Goal: Information Seeking & Learning: Check status

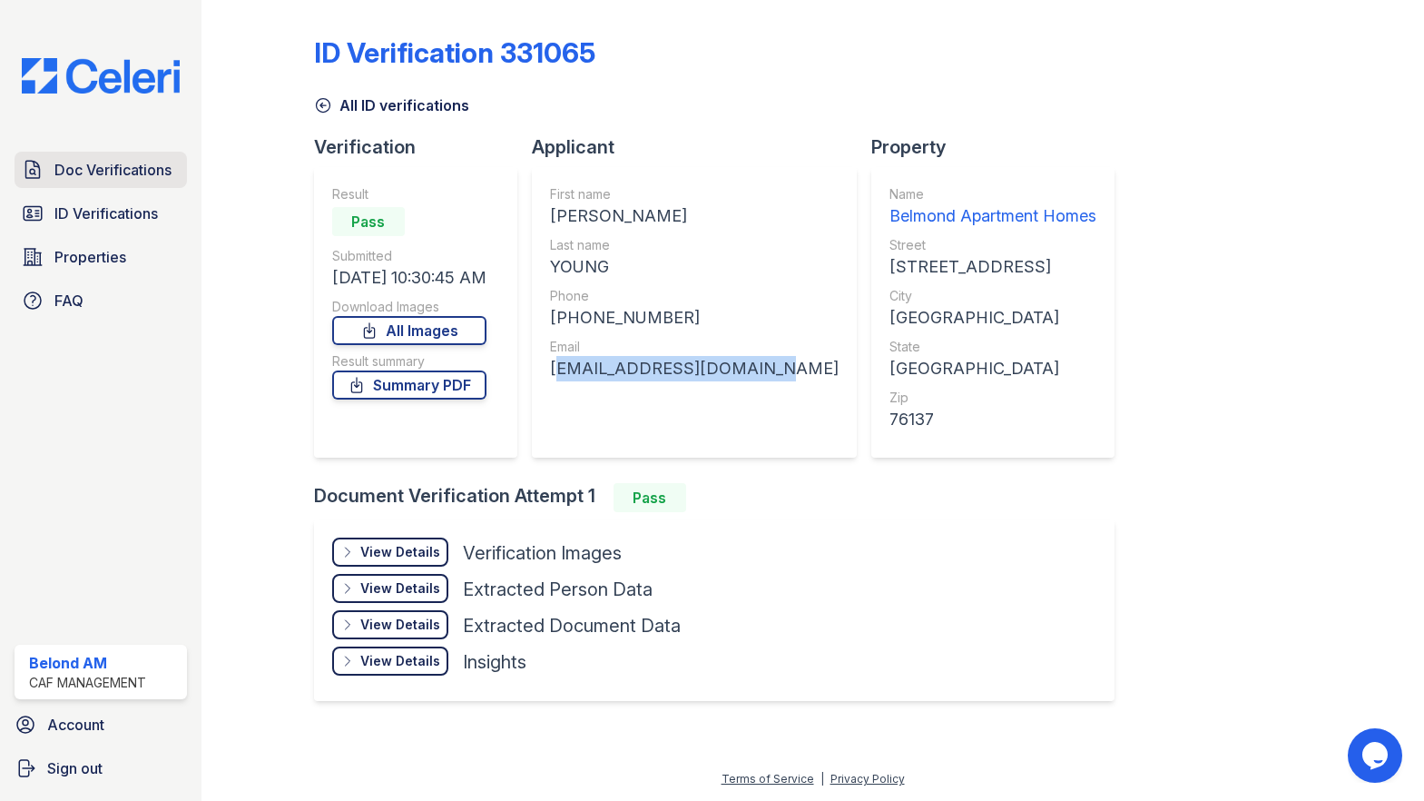
click at [55, 169] on span "Doc Verifications" at bounding box center [112, 170] width 117 height 22
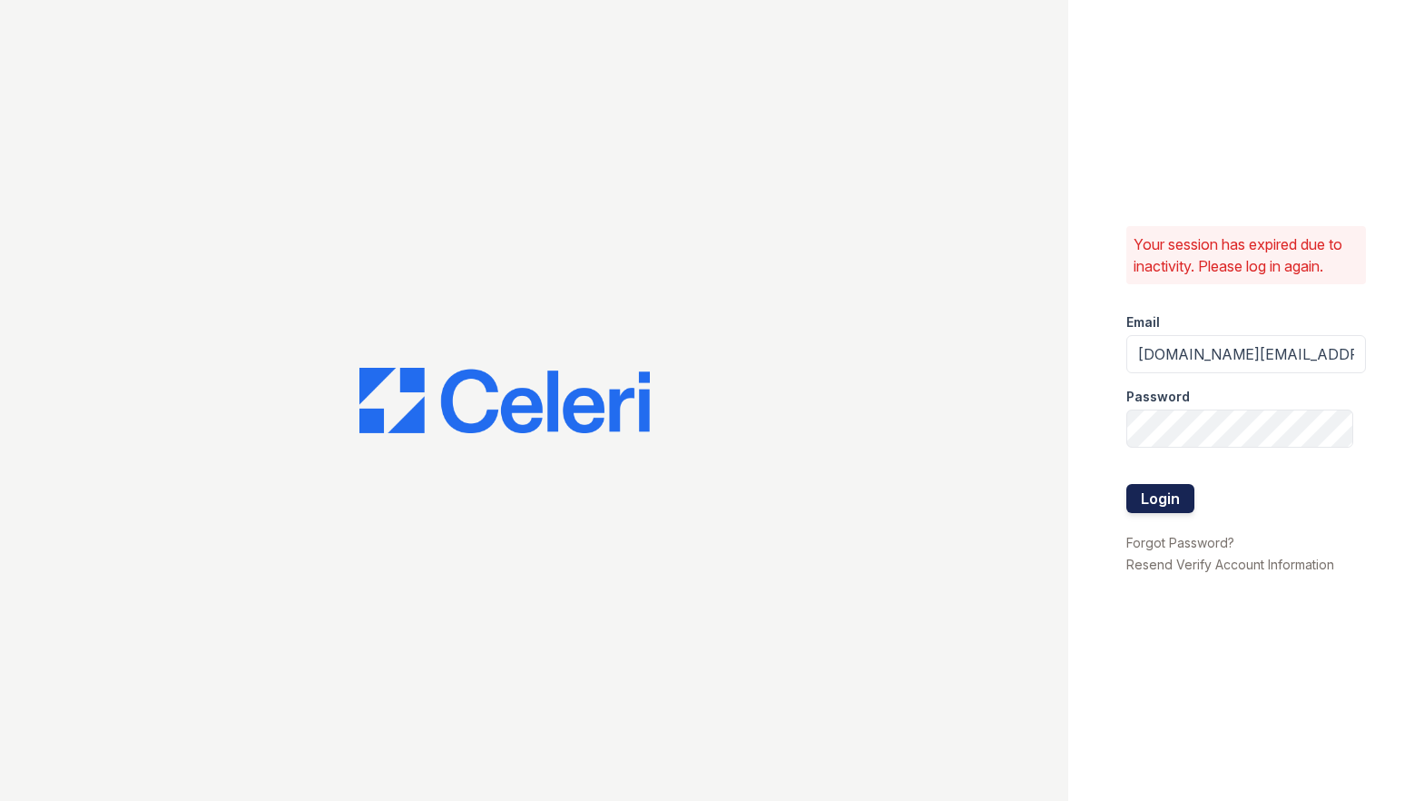
click at [1173, 500] on button "Login" at bounding box center [1160, 498] width 68 height 29
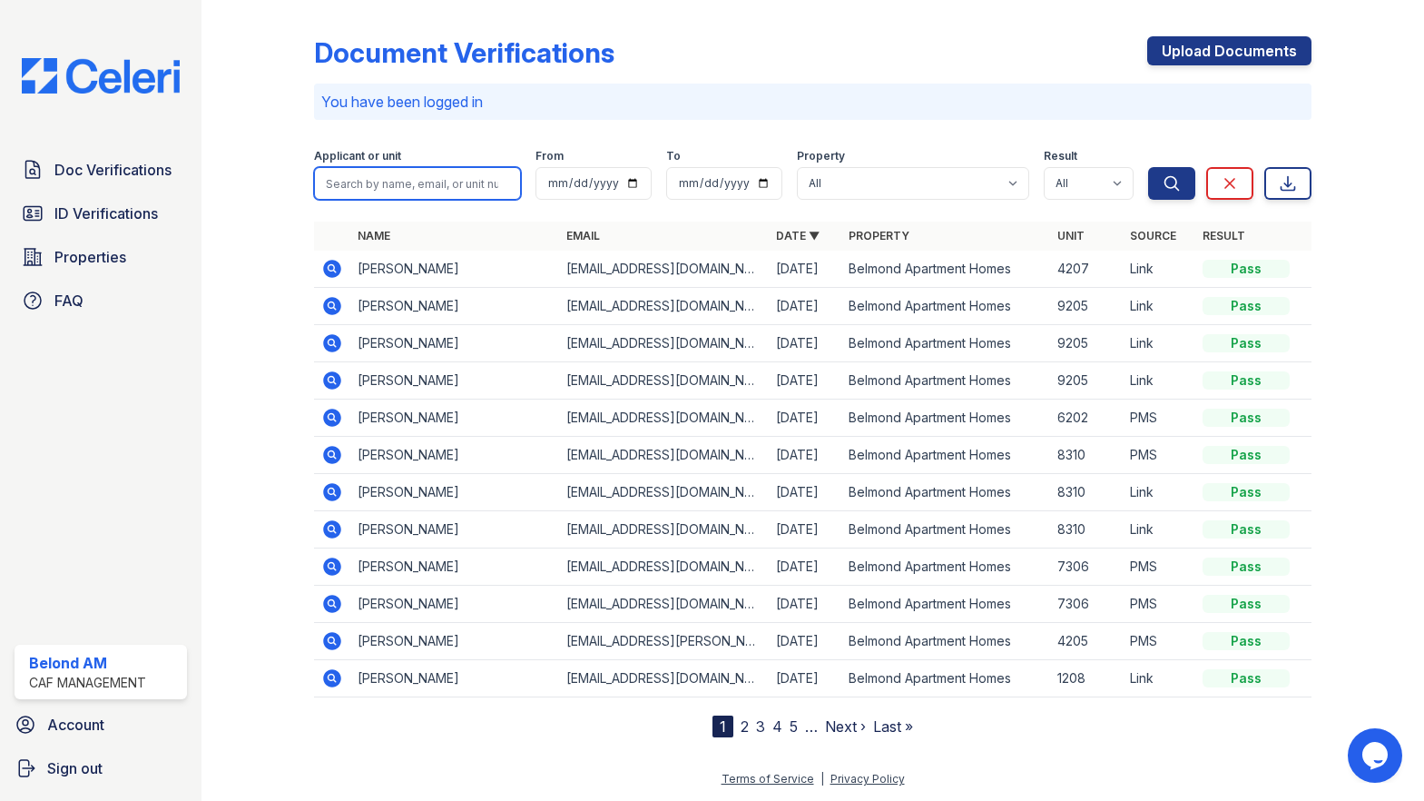
click at [459, 179] on input "search" at bounding box center [418, 183] width 208 height 33
type input "jaleah"
click at [1195, 191] on button "Search" at bounding box center [1171, 183] width 47 height 33
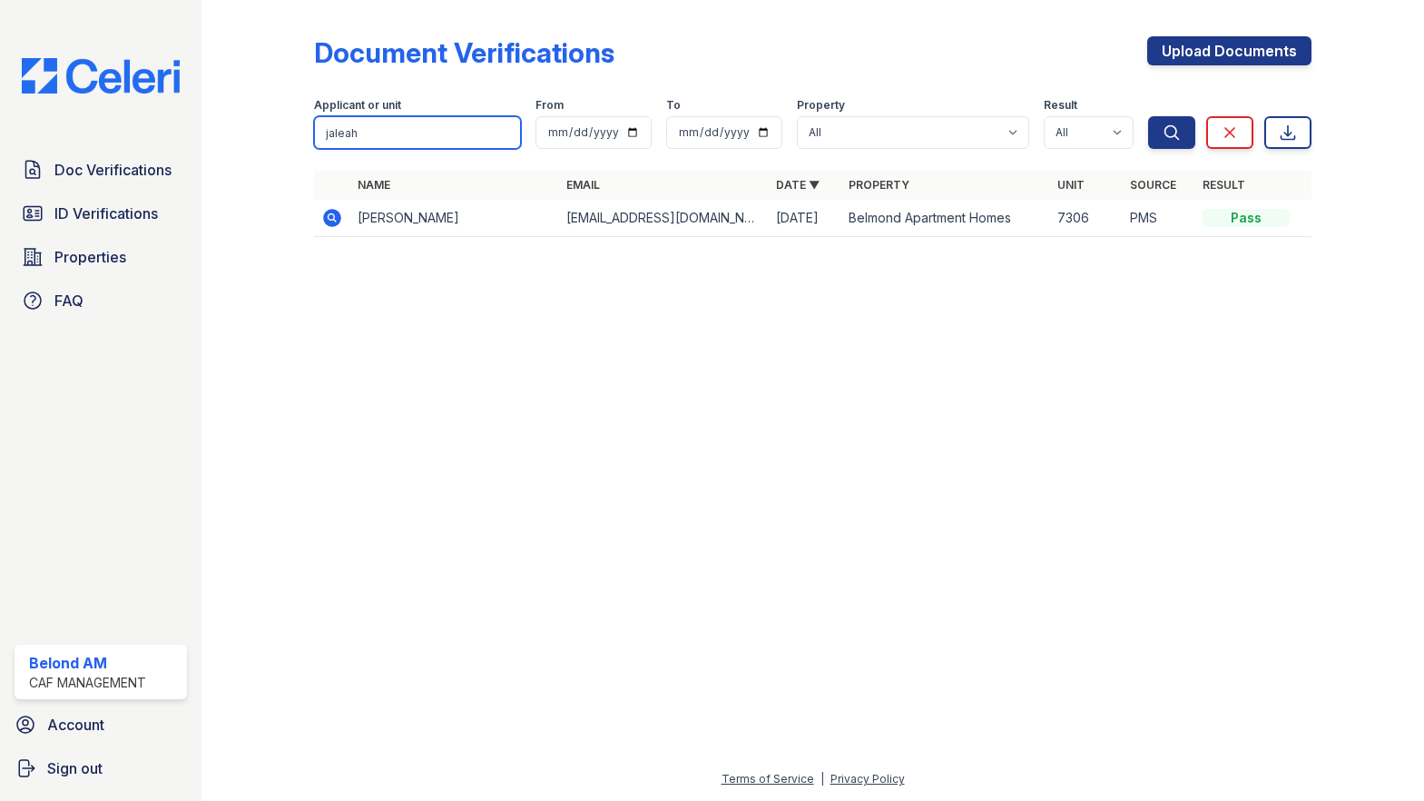
click at [416, 140] on input "jaleah" at bounding box center [418, 132] width 208 height 33
type input "kayla"
click at [1171, 152] on form "Applicant or unit kayla From To Property All Belmond Apartment Homes Result All…" at bounding box center [813, 120] width 998 height 73
click at [1174, 143] on button "Search" at bounding box center [1171, 132] width 47 height 33
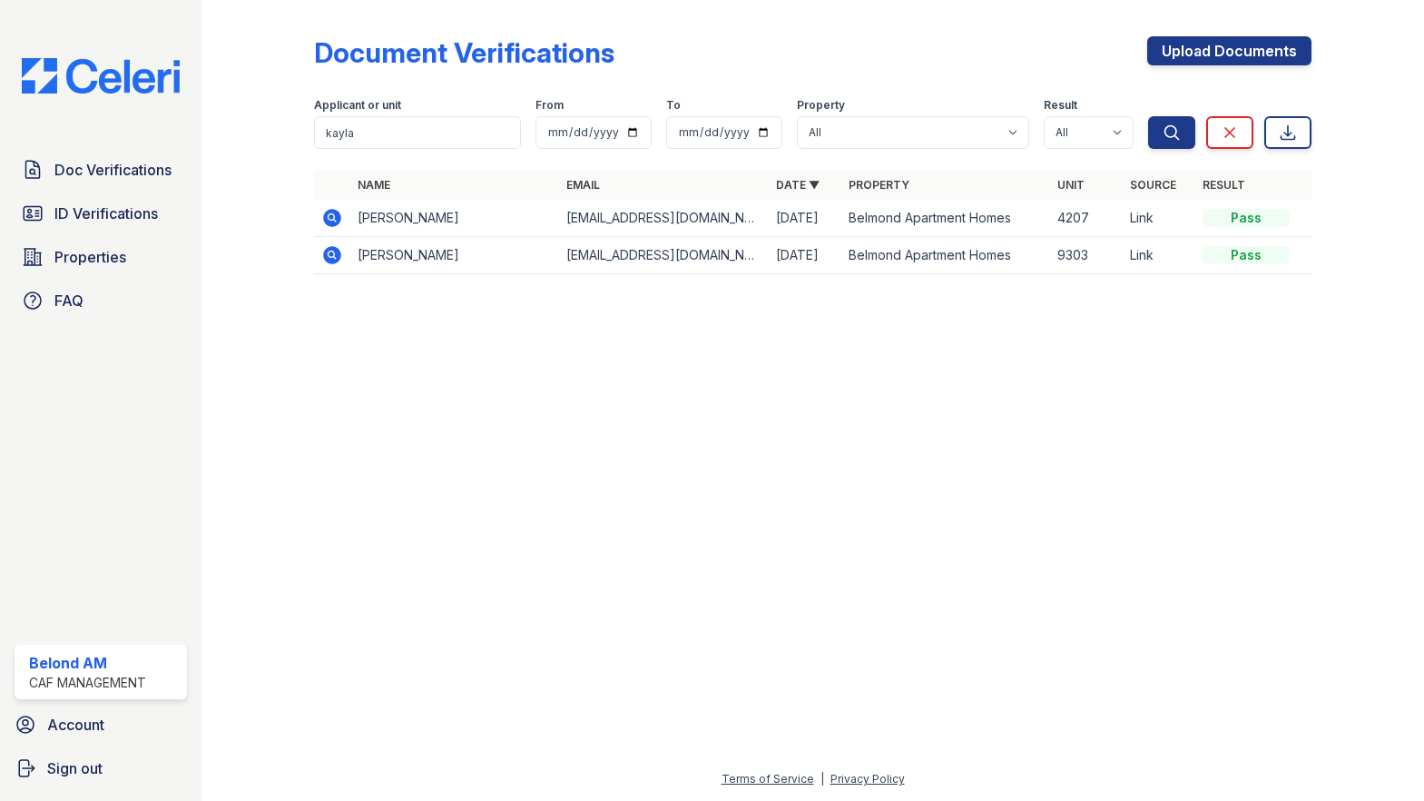
click at [336, 221] on icon at bounding box center [332, 218] width 22 height 22
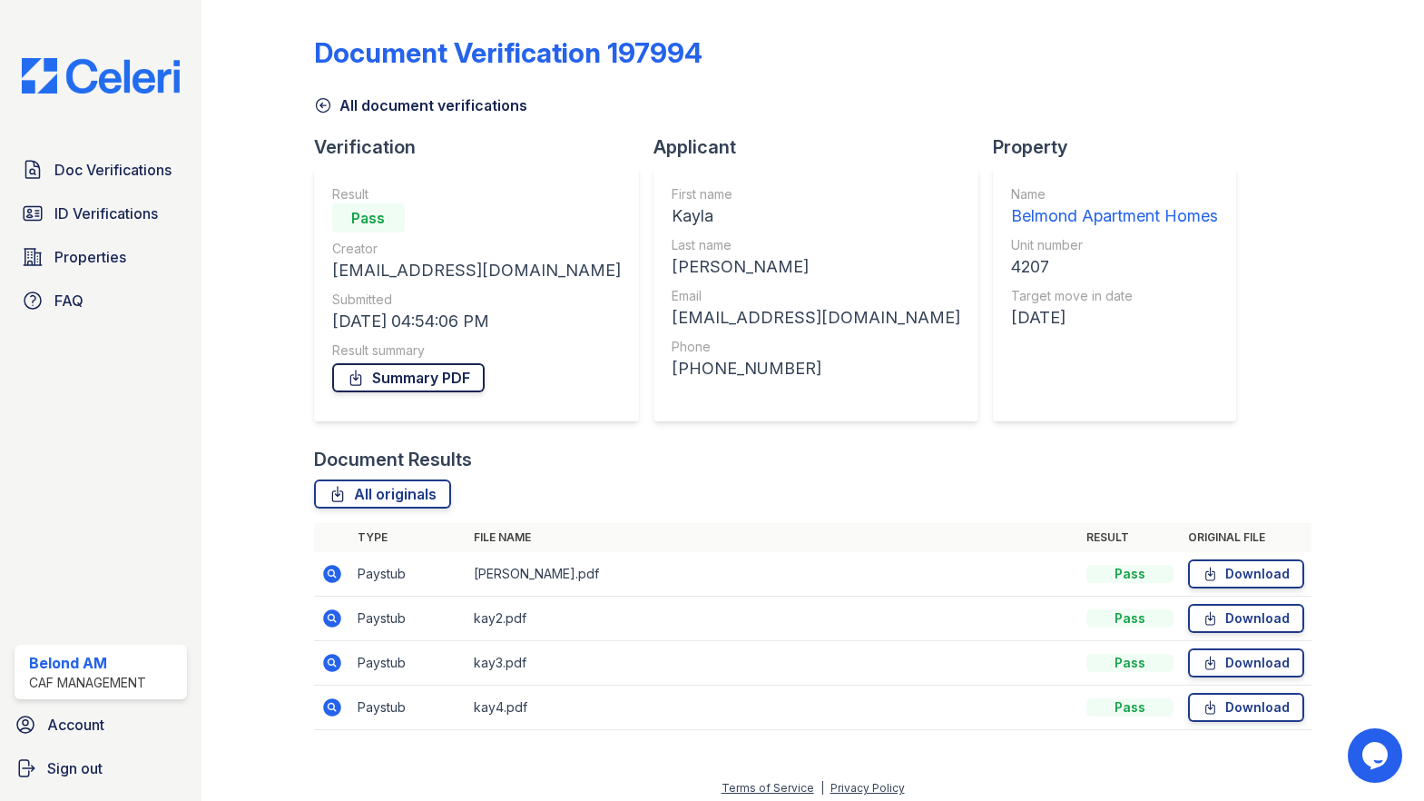
click at [405, 378] on link "Summary PDF" at bounding box center [408, 377] width 152 height 29
click at [124, 180] on span "Doc Verifications" at bounding box center [112, 170] width 117 height 22
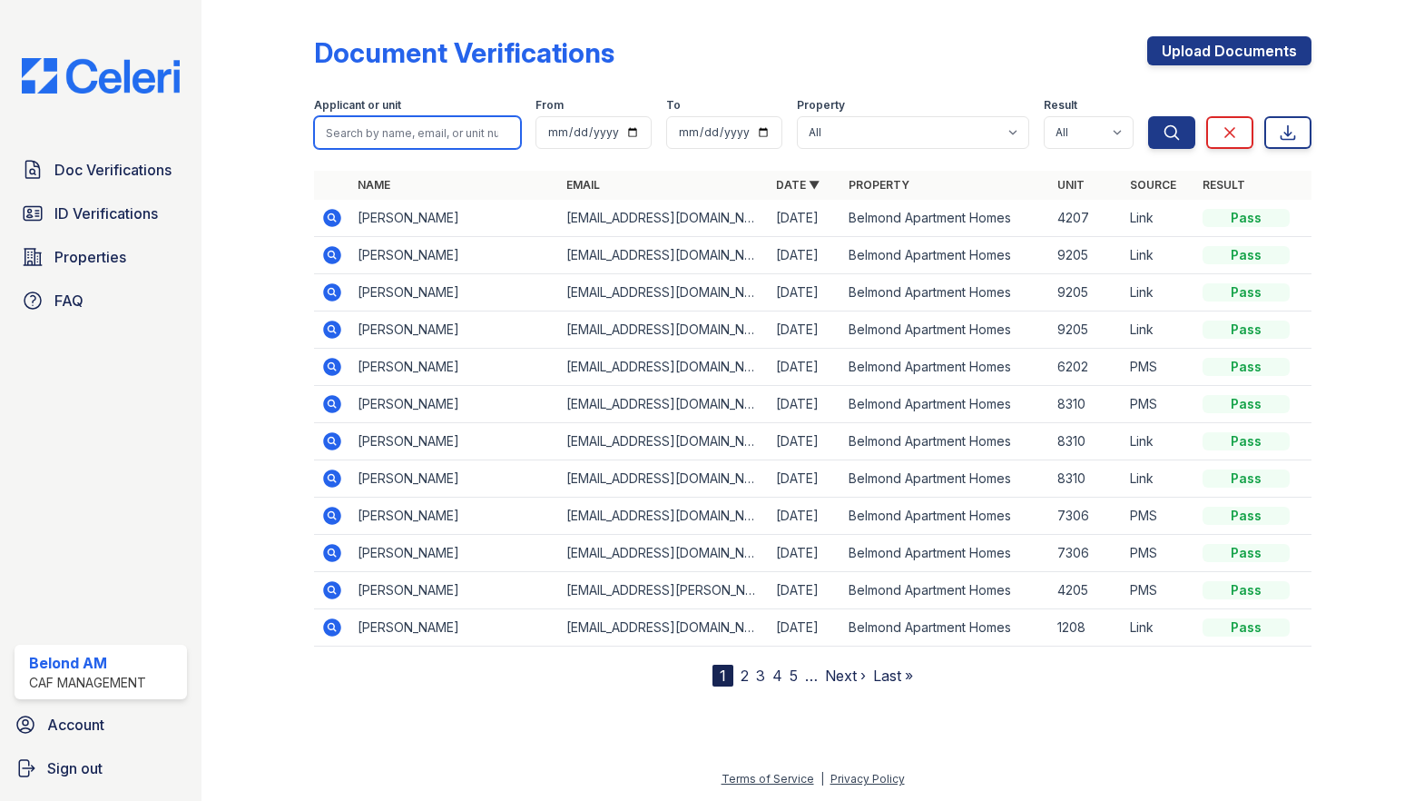
click at [376, 138] on input "search" at bounding box center [418, 132] width 208 height 33
click at [274, 181] on div at bounding box center [273, 346] width 84 height 679
click at [330, 216] on icon at bounding box center [331, 216] width 5 height 5
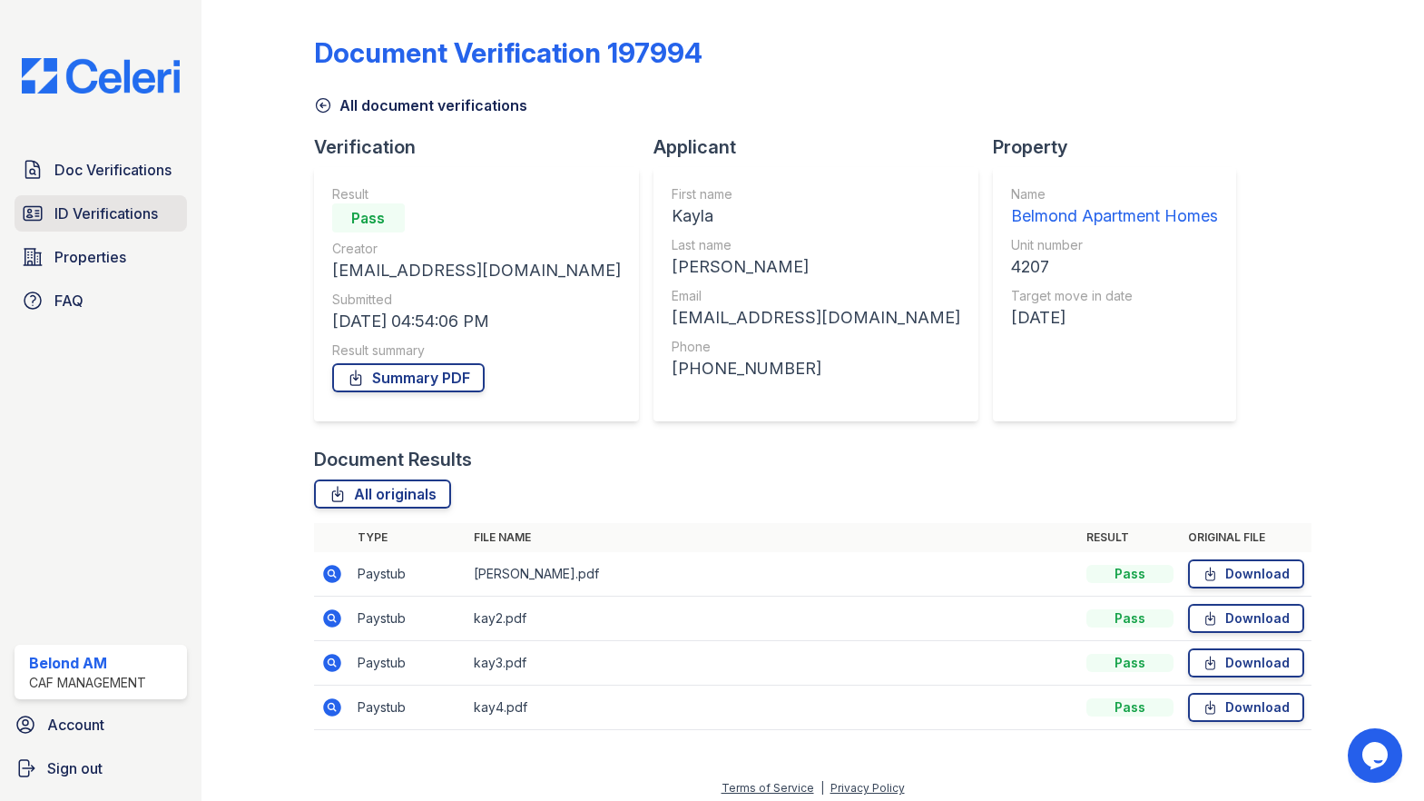
click at [69, 202] on span "ID Verifications" at bounding box center [105, 213] width 103 height 22
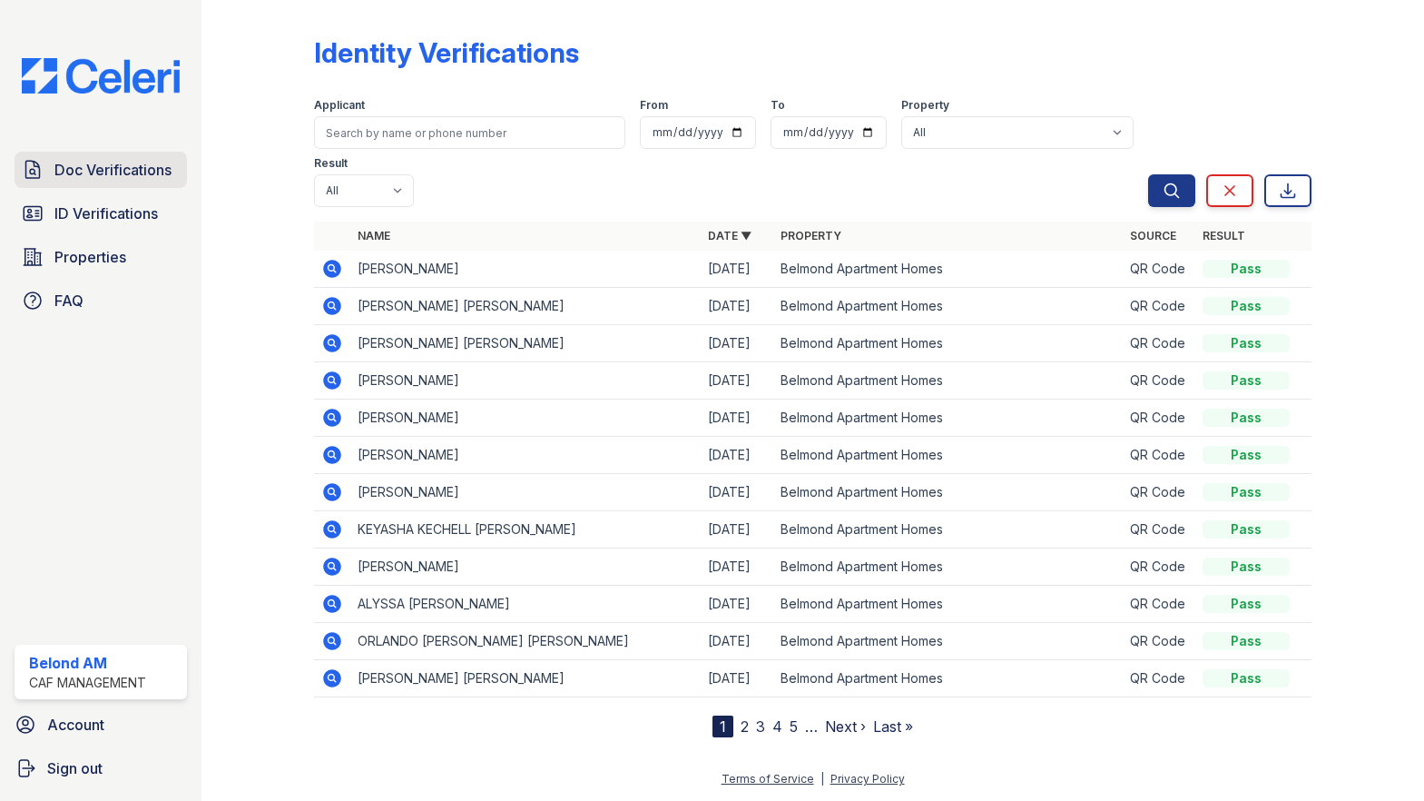
click at [75, 174] on span "Doc Verifications" at bounding box center [112, 170] width 117 height 22
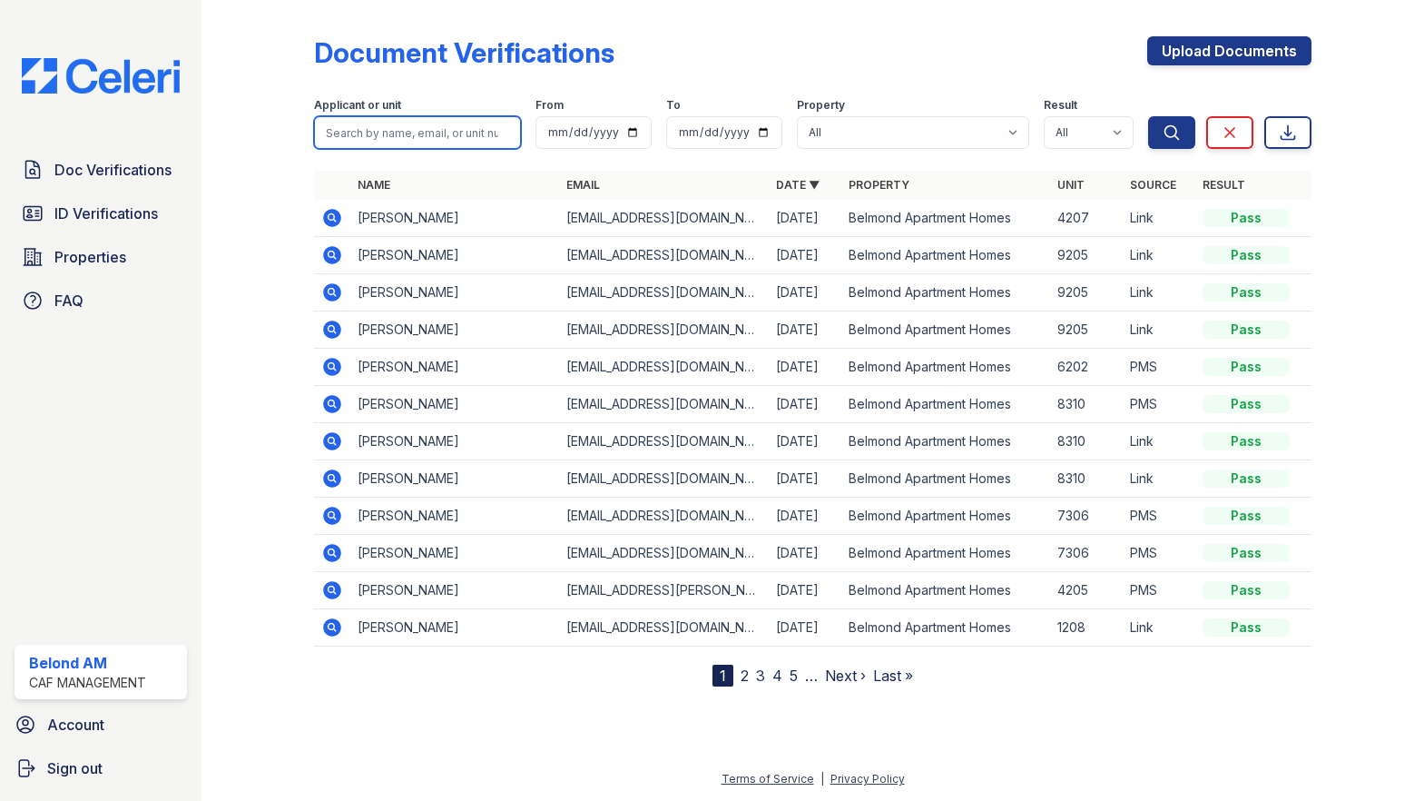
click at [428, 140] on input "search" at bounding box center [418, 132] width 208 height 33
type input "jaleah"
click at [1148, 116] on button "Search" at bounding box center [1171, 132] width 47 height 33
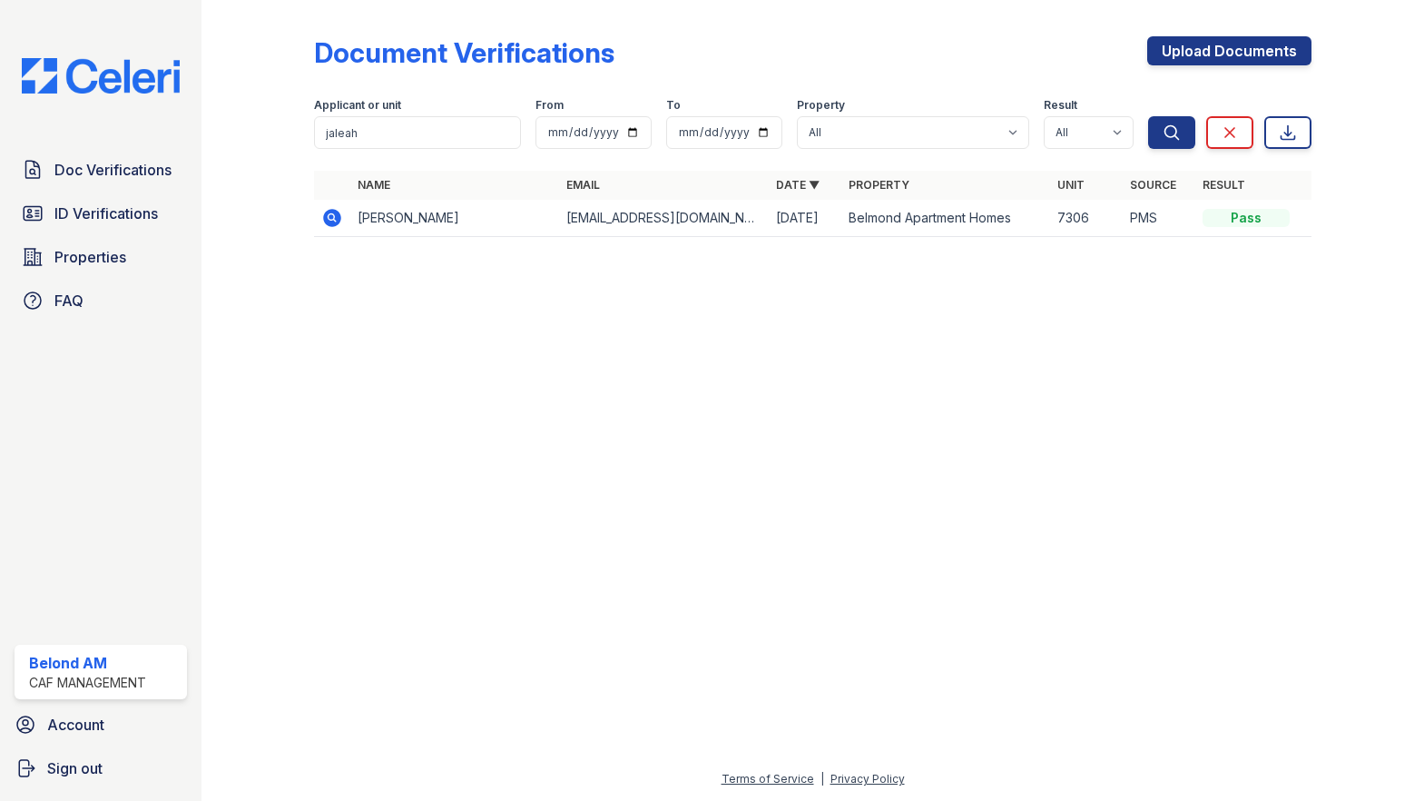
click at [327, 220] on icon at bounding box center [332, 218] width 18 height 18
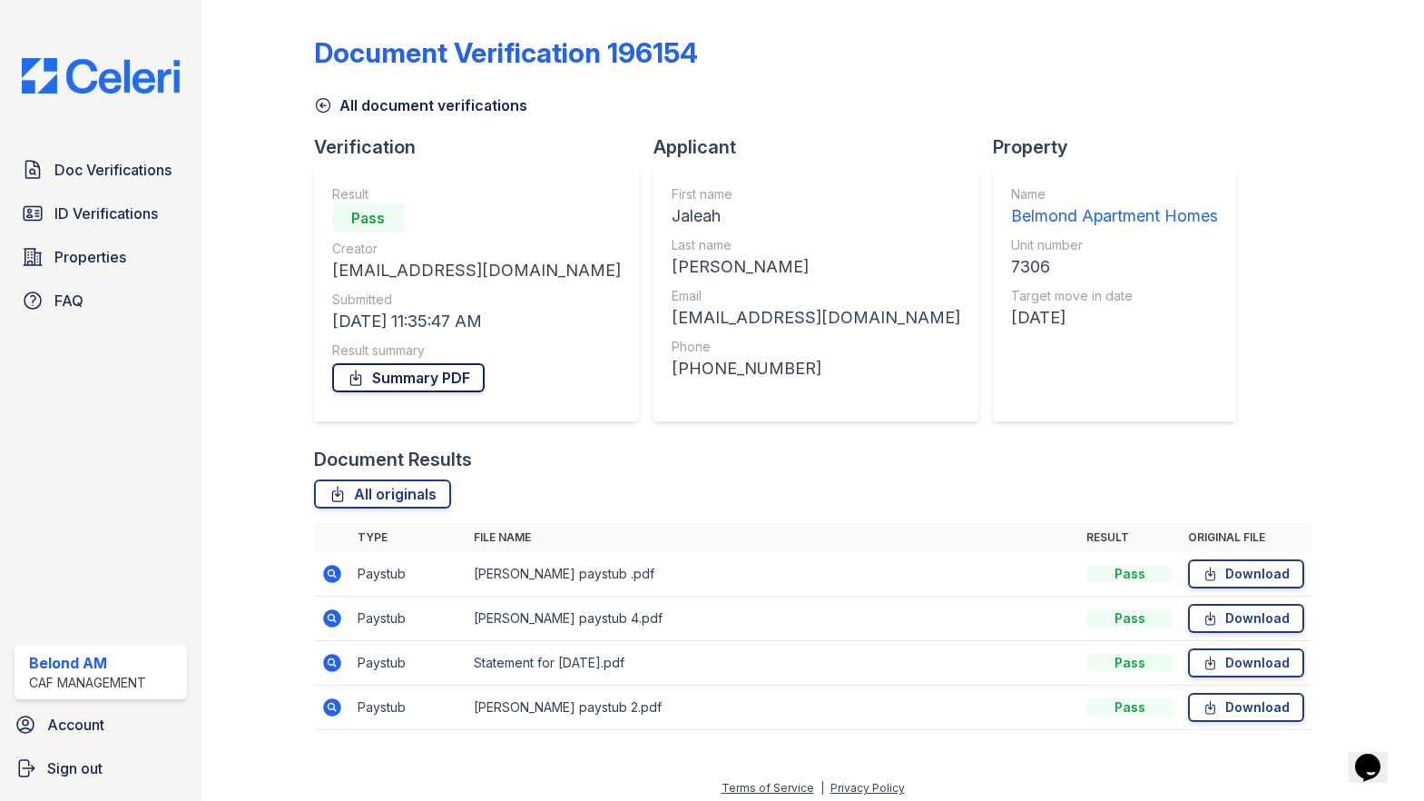
click at [457, 371] on link "Summary PDF" at bounding box center [408, 377] width 152 height 29
click at [123, 161] on span "Doc Verifications" at bounding box center [112, 170] width 117 height 22
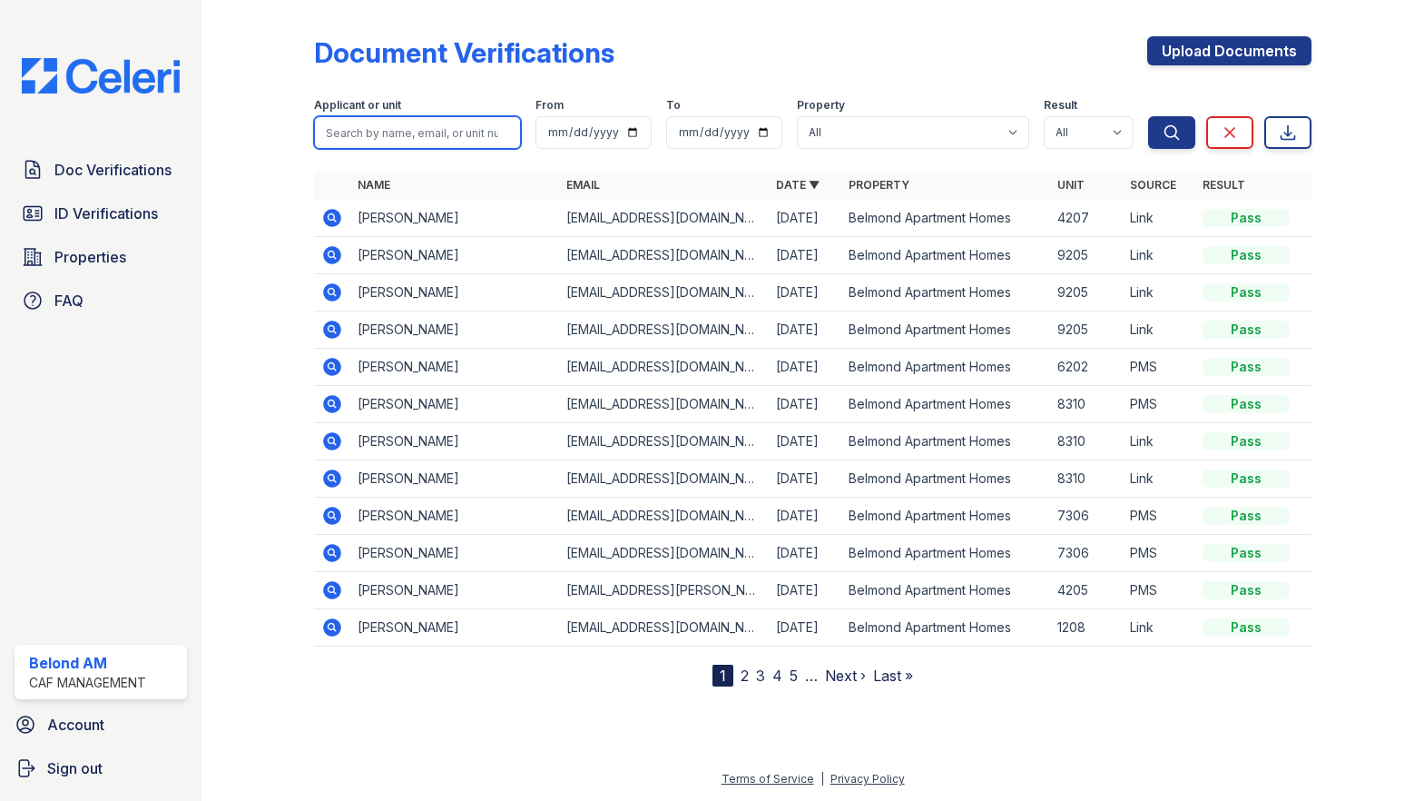
click at [341, 129] on input "search" at bounding box center [418, 132] width 208 height 33
type input "[PERSON_NAME]"
click at [1148, 116] on button "Search" at bounding box center [1171, 132] width 47 height 33
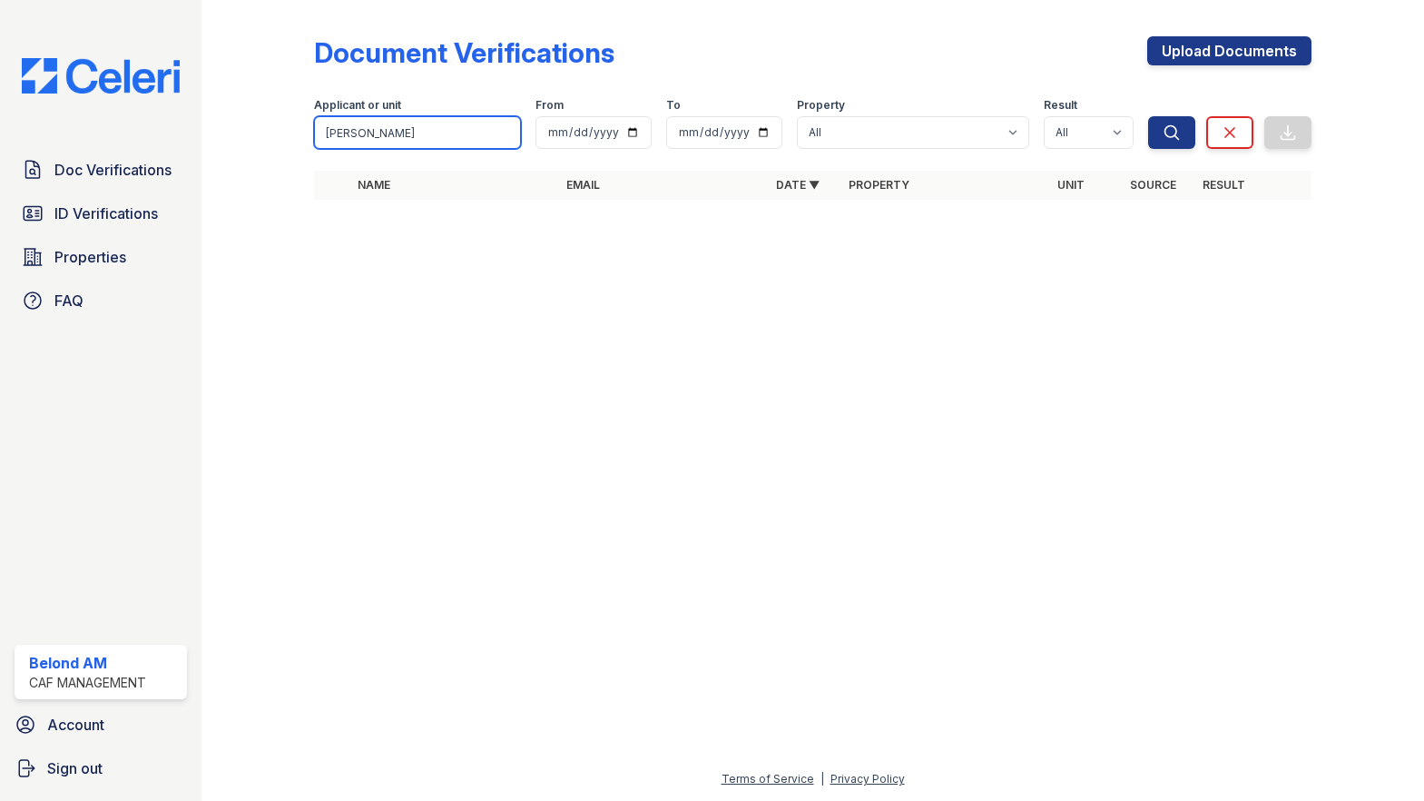
click at [421, 130] on input "[PERSON_NAME]" at bounding box center [418, 132] width 208 height 33
type input "[PERSON_NAME]"
click at [1148, 116] on button "Search" at bounding box center [1171, 132] width 47 height 33
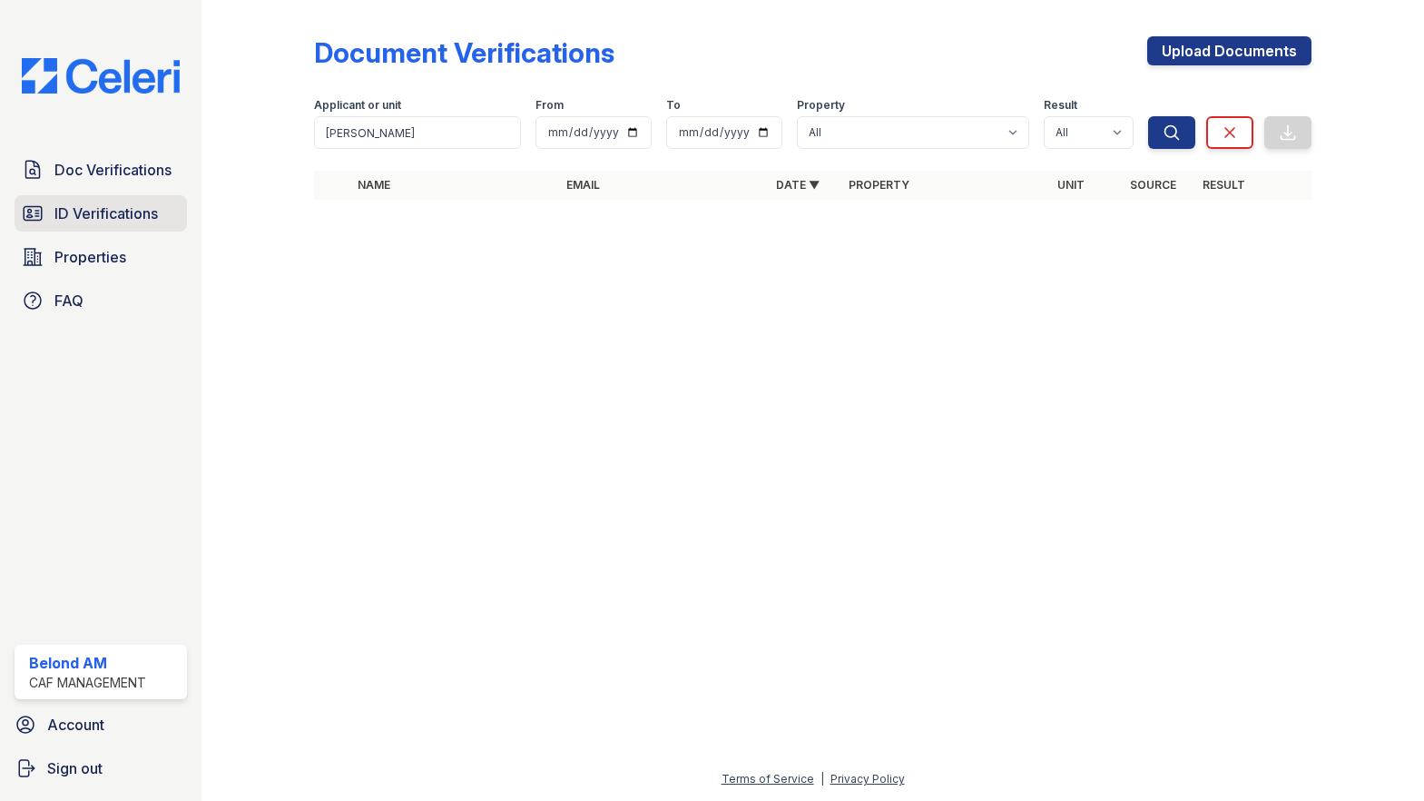
click at [56, 212] on span "ID Verifications" at bounding box center [105, 213] width 103 height 22
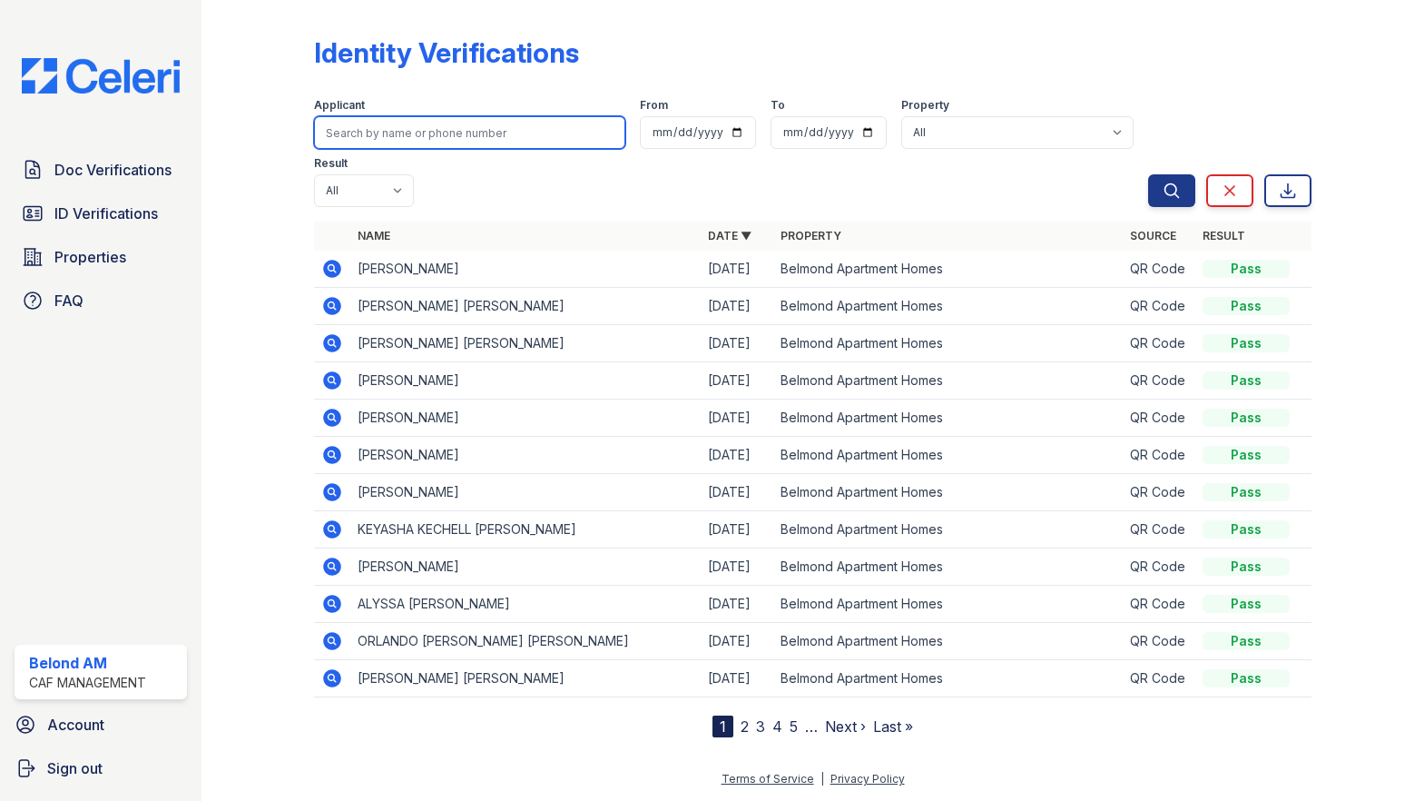
click at [465, 138] on input "search" at bounding box center [470, 132] width 312 height 33
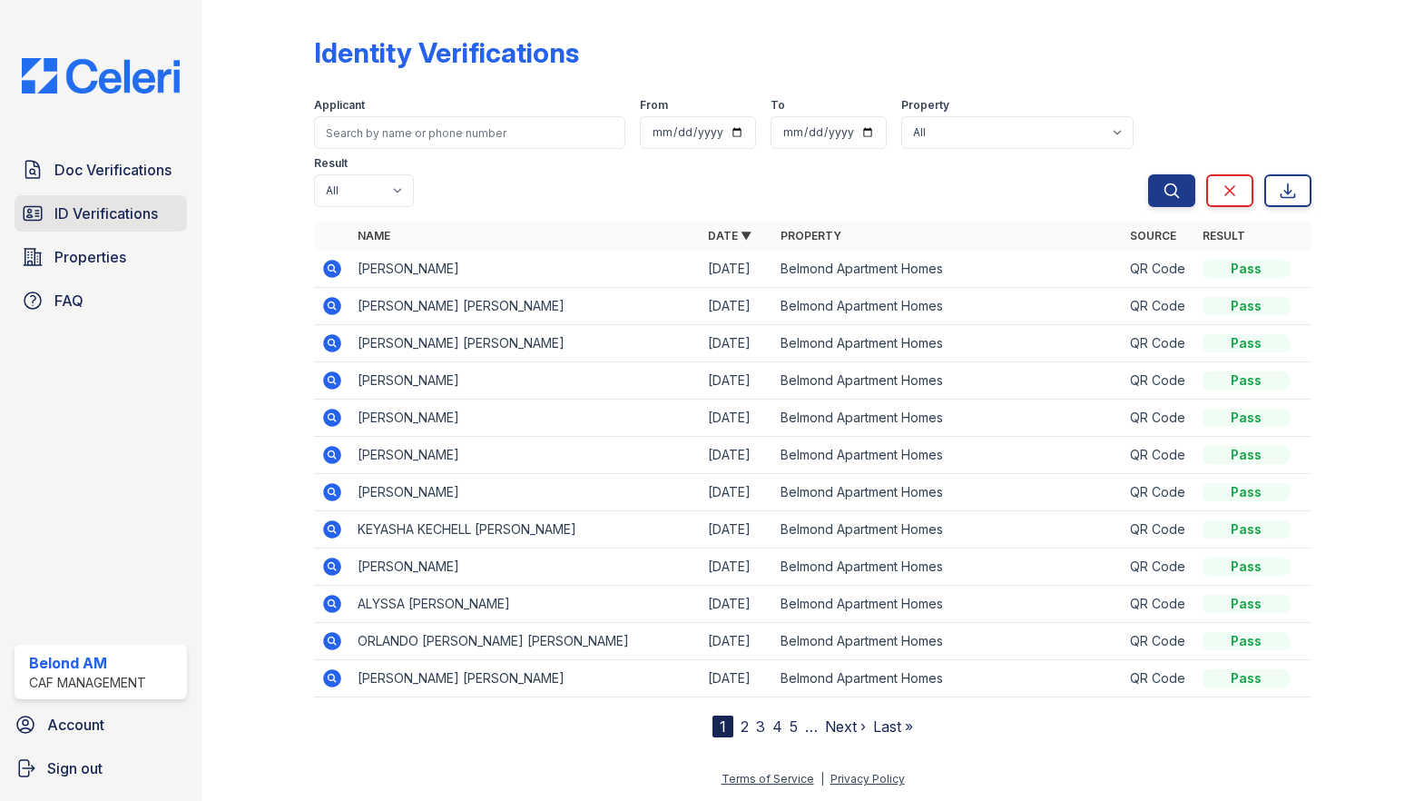
click at [82, 207] on span "ID Verifications" at bounding box center [105, 213] width 103 height 22
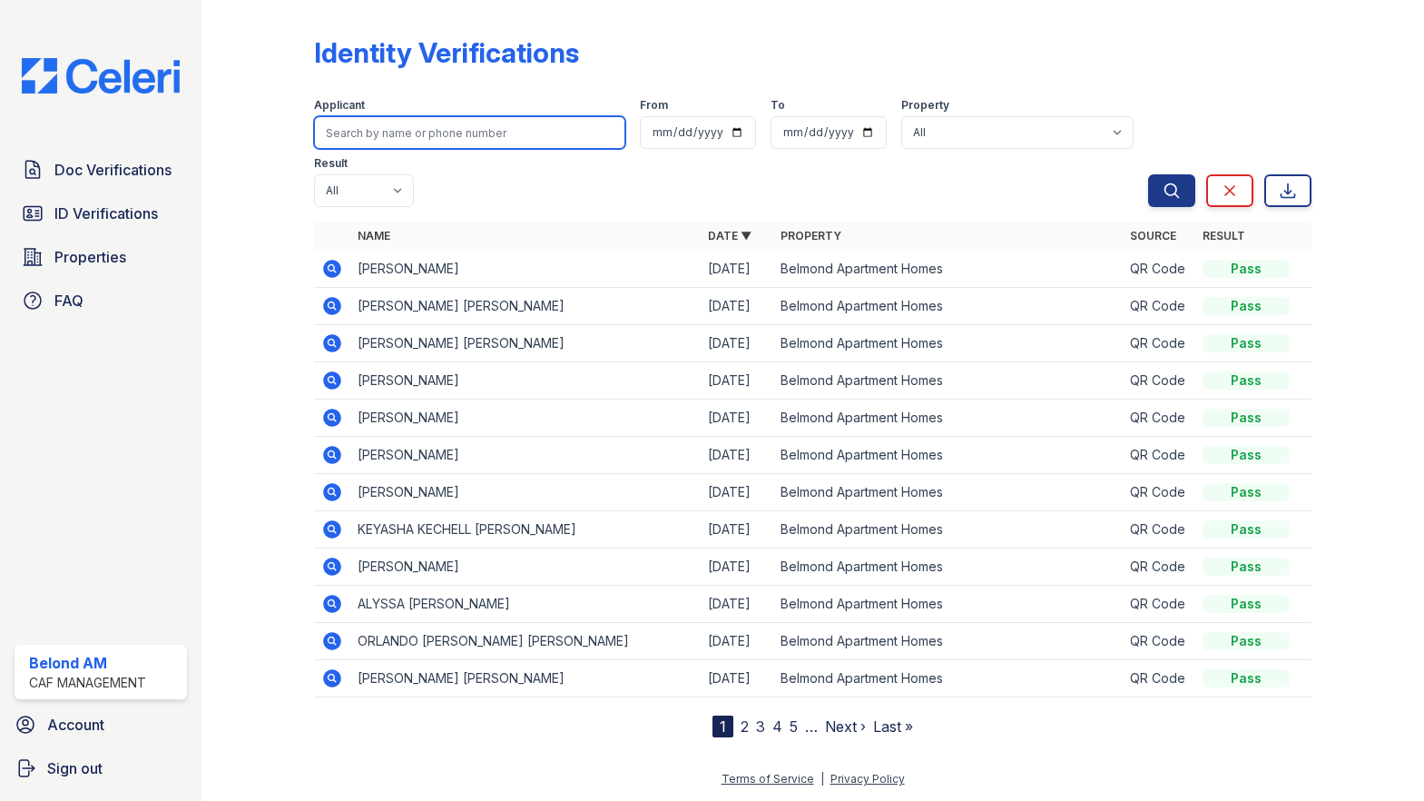
click at [376, 135] on input "search" at bounding box center [470, 132] width 312 height 33
type input "spear"
click at [1148, 174] on button "Search" at bounding box center [1171, 190] width 47 height 33
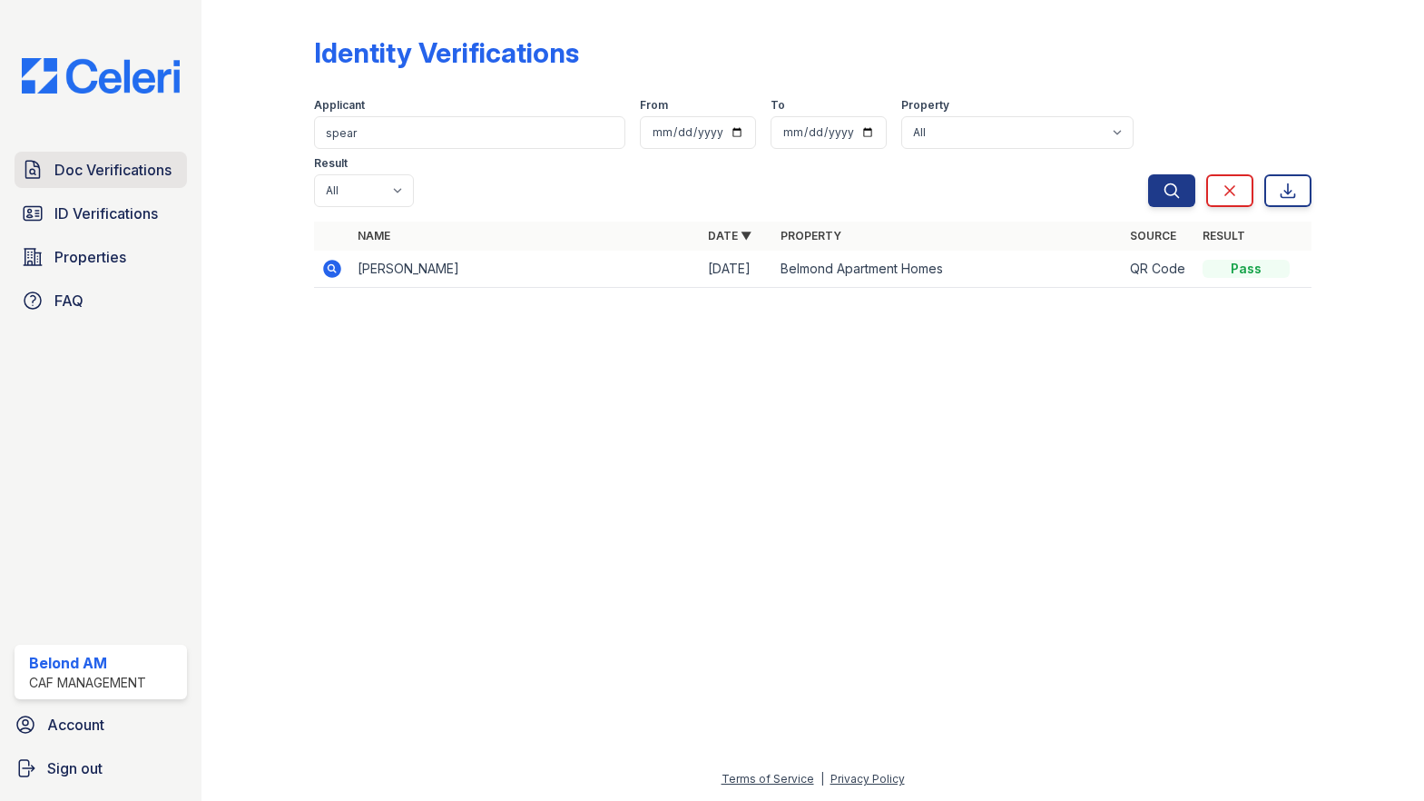
click at [42, 162] on icon at bounding box center [33, 170] width 22 height 22
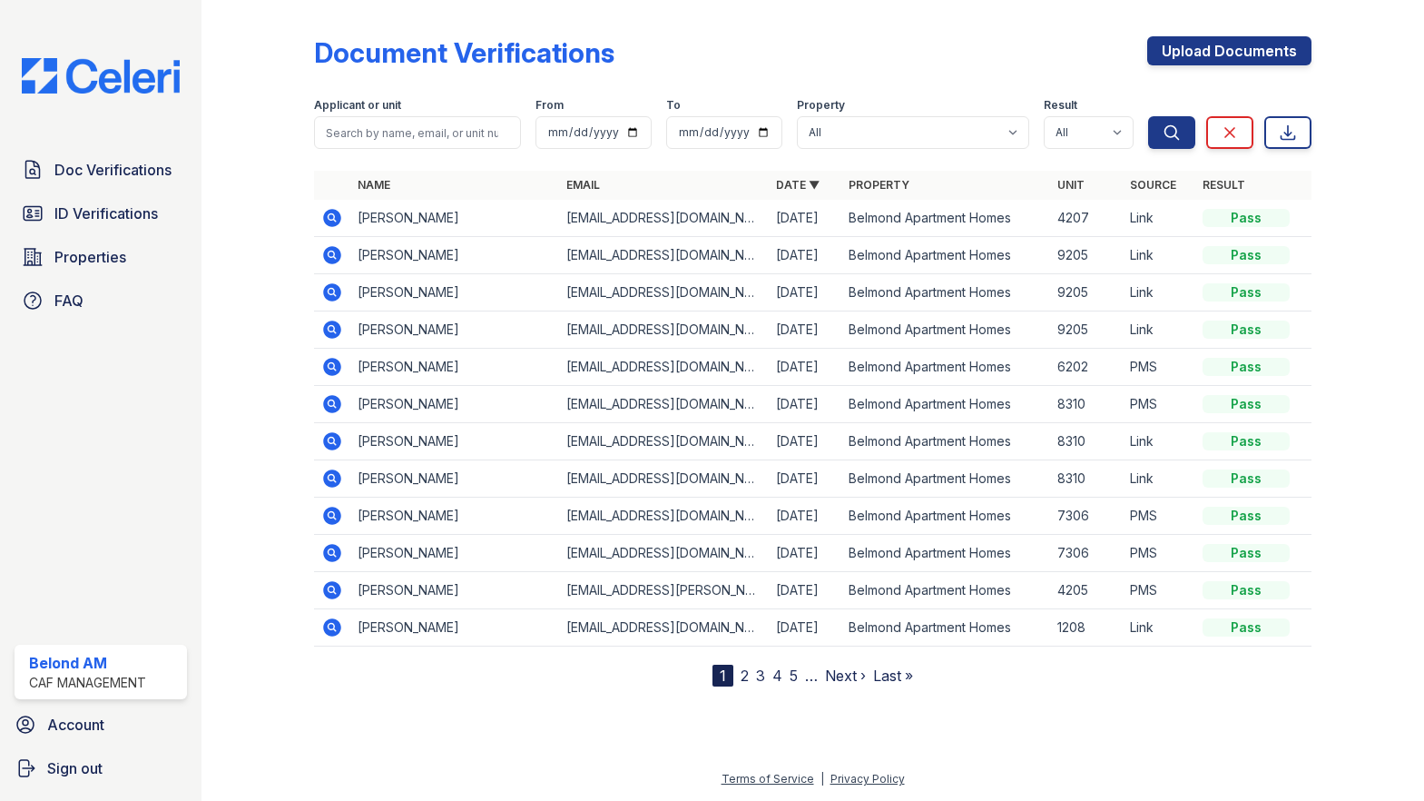
click at [100, 233] on div "Doc Verifications ID Verifications Properties FAQ" at bounding box center [100, 235] width 187 height 167
click at [88, 251] on span "Properties" at bounding box center [90, 257] width 72 height 22
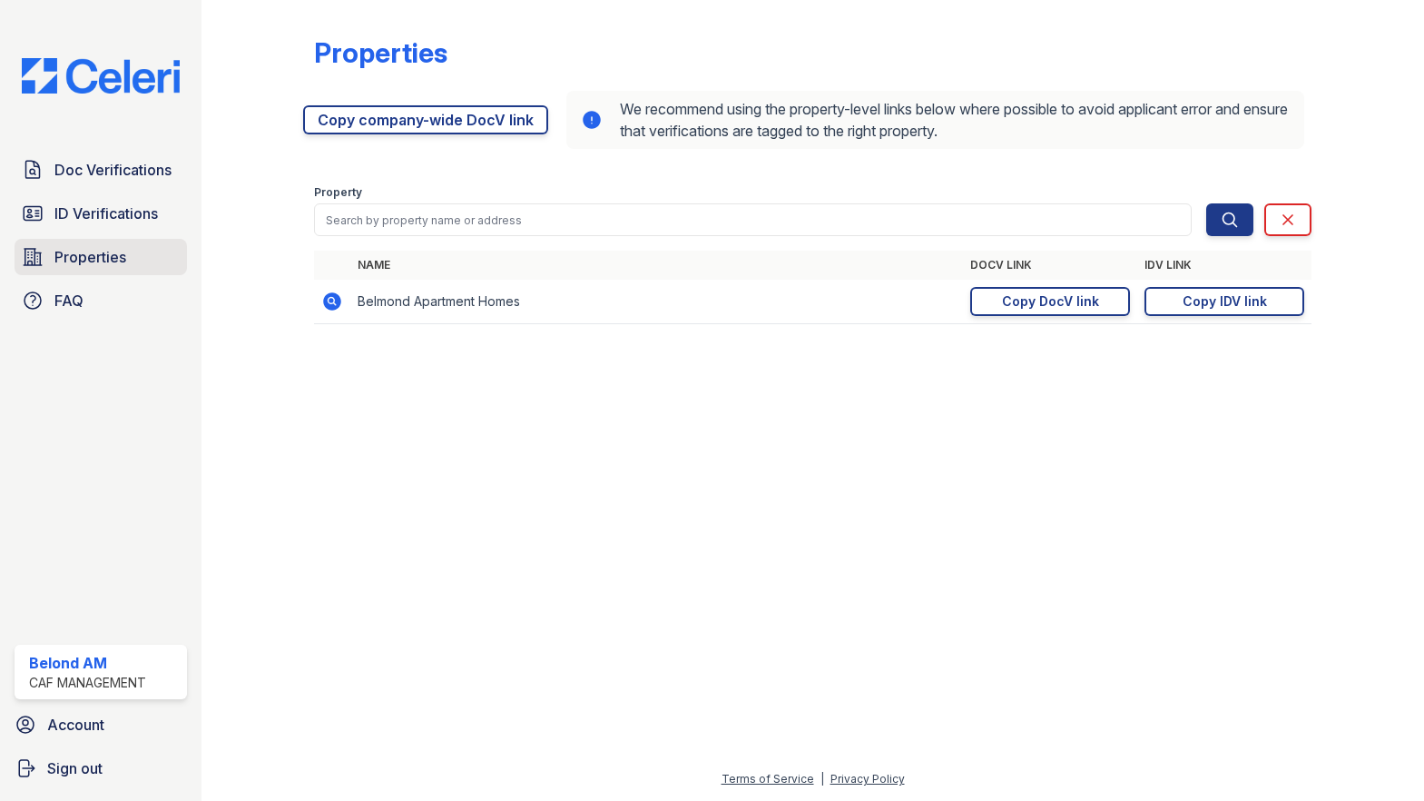
click at [83, 246] on span "Properties" at bounding box center [90, 257] width 72 height 22
click at [89, 219] on span "ID Verifications" at bounding box center [105, 213] width 103 height 22
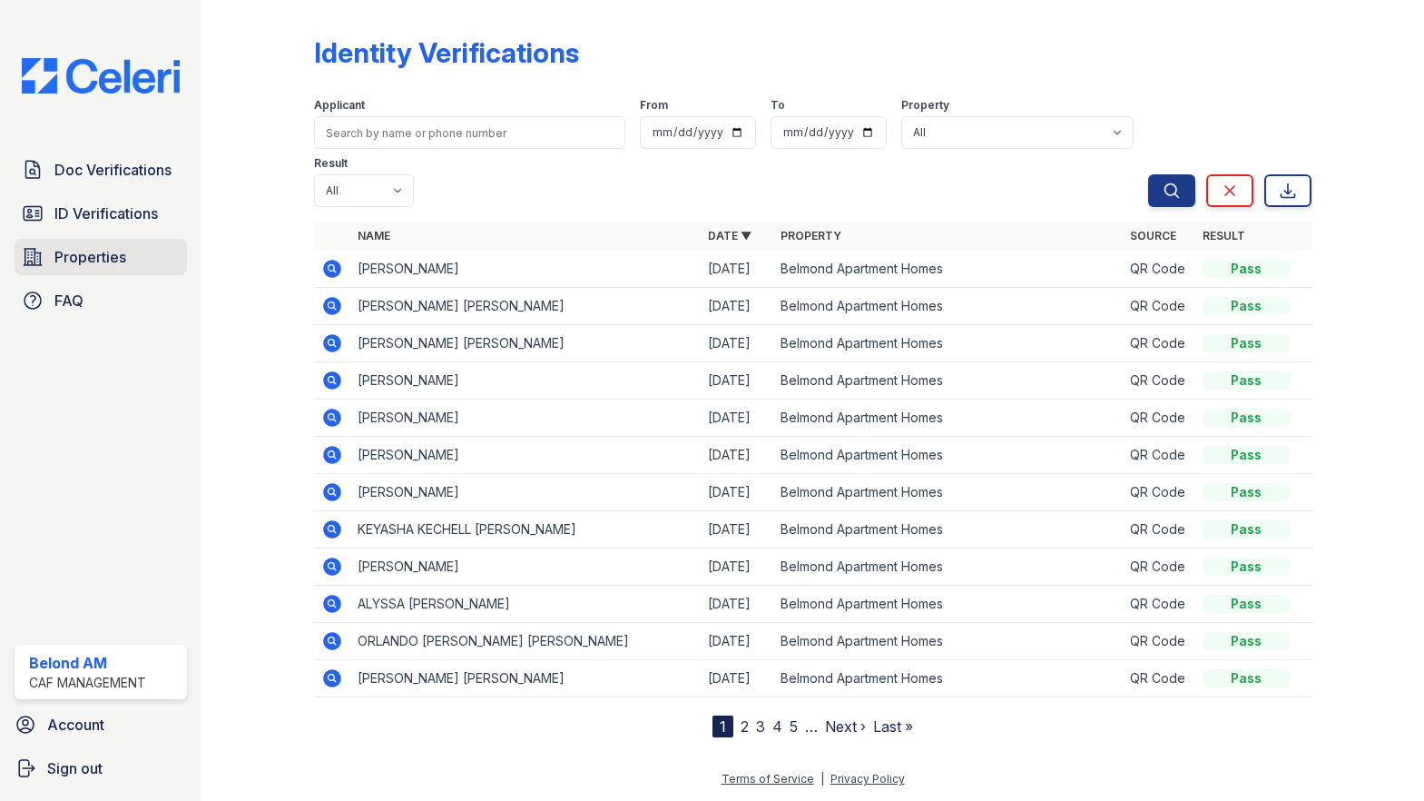
click at [76, 251] on span "Properties" at bounding box center [90, 257] width 72 height 22
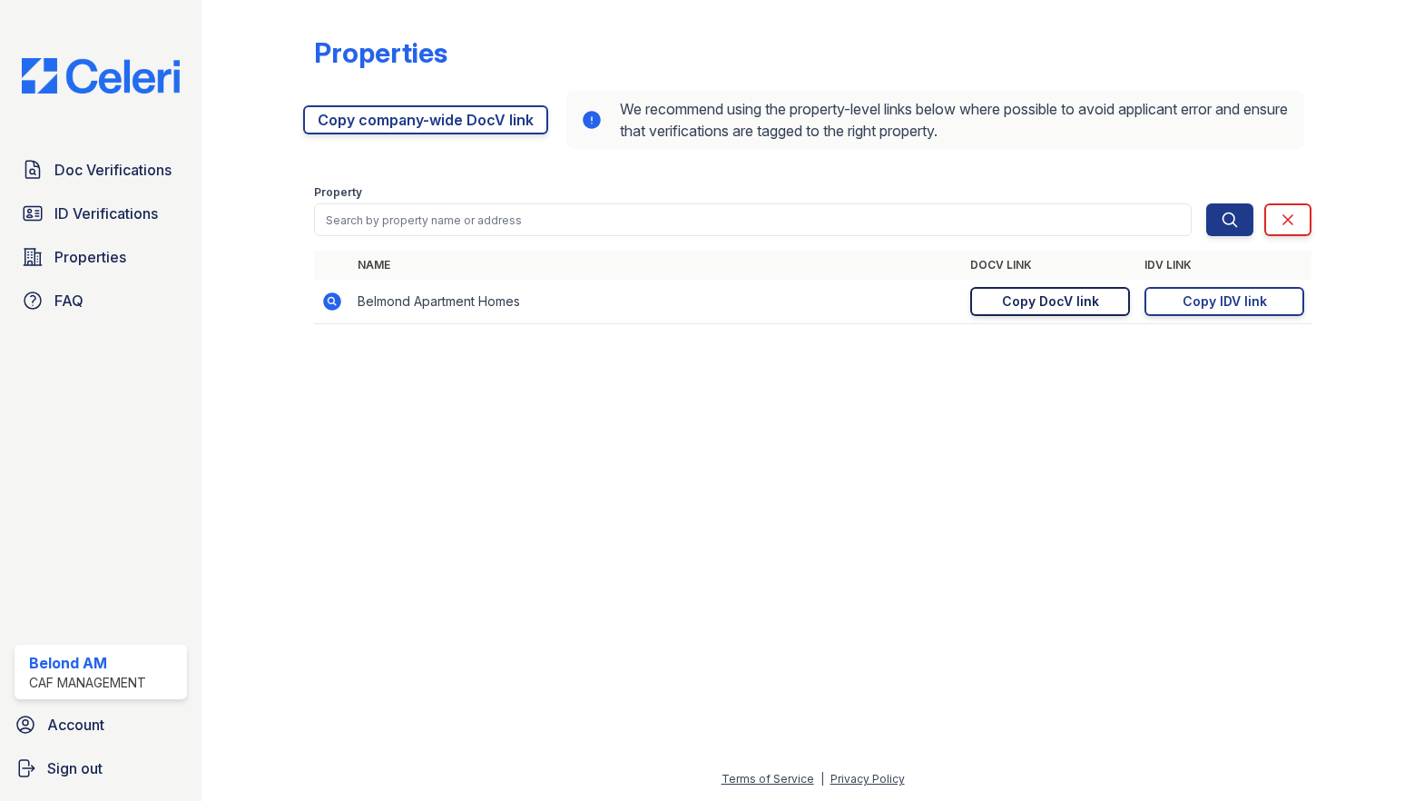
click at [1061, 290] on link "Copy DocV link Copy link" at bounding box center [1050, 301] width 160 height 29
